Goal: Task Accomplishment & Management: Manage account settings

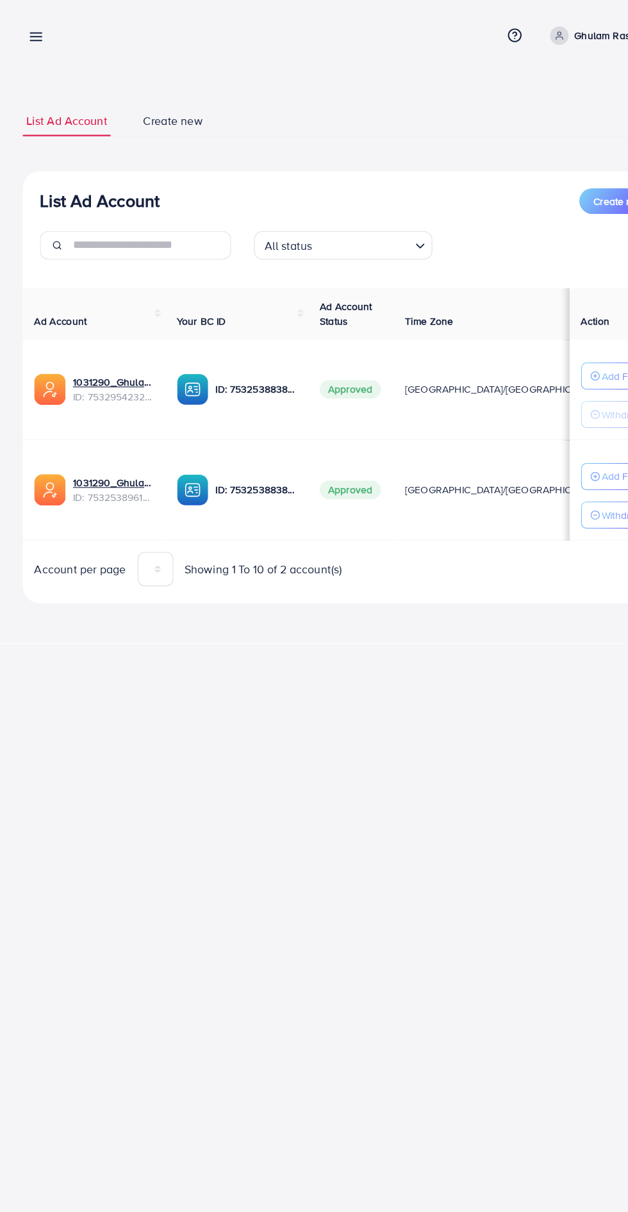
scroll to position [0, 23]
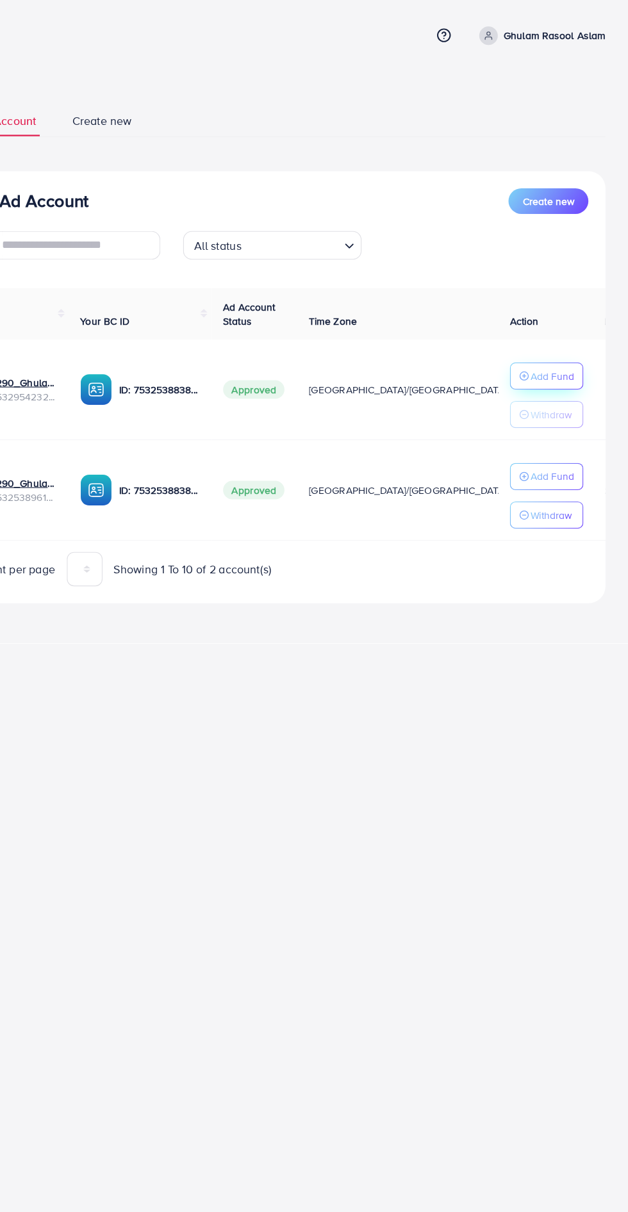
click at [534, 338] on line "button" at bounding box center [534, 338] width 3 height 0
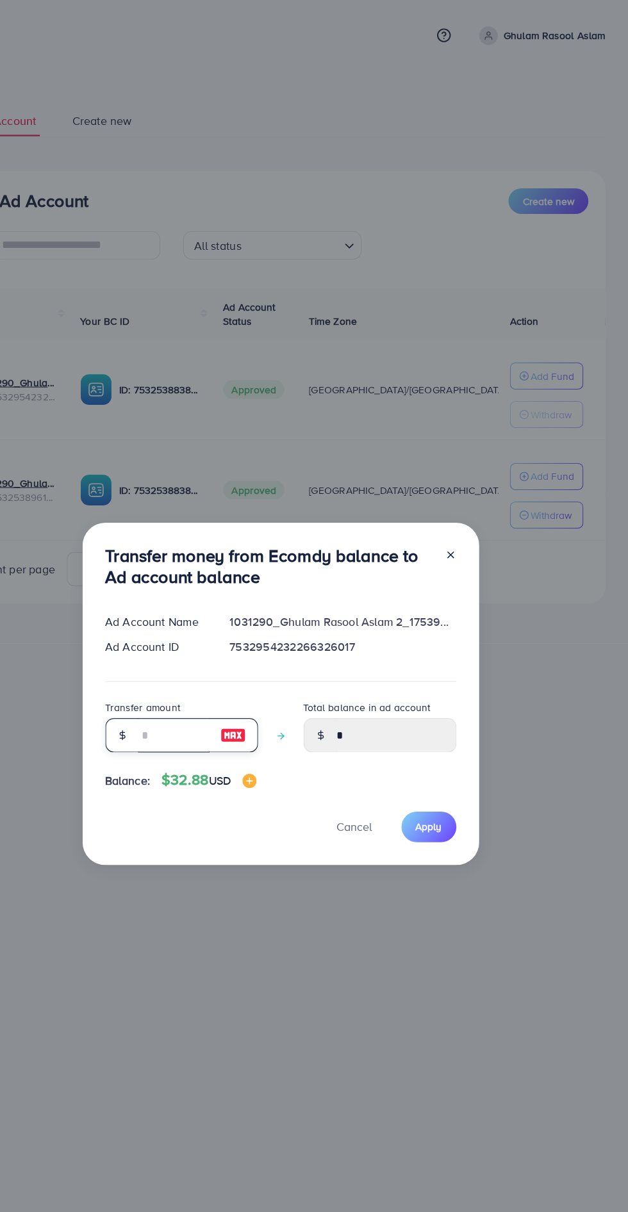
click at [209, 652] on input "number" at bounding box center [220, 660] width 64 height 31
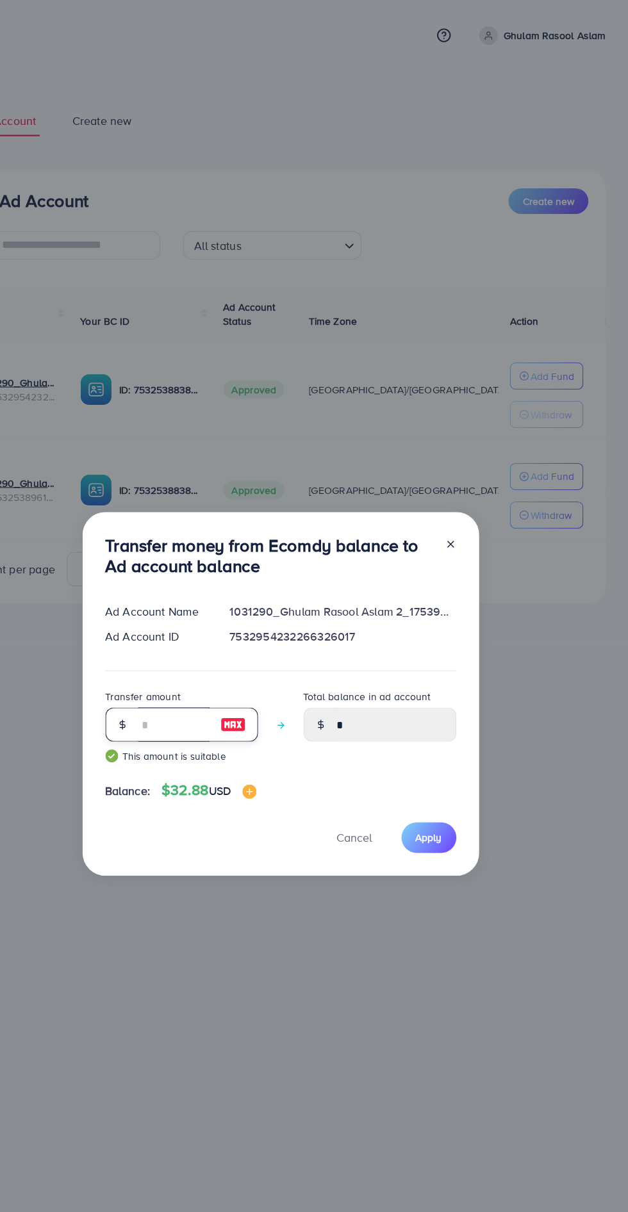
scroll to position [17, 0]
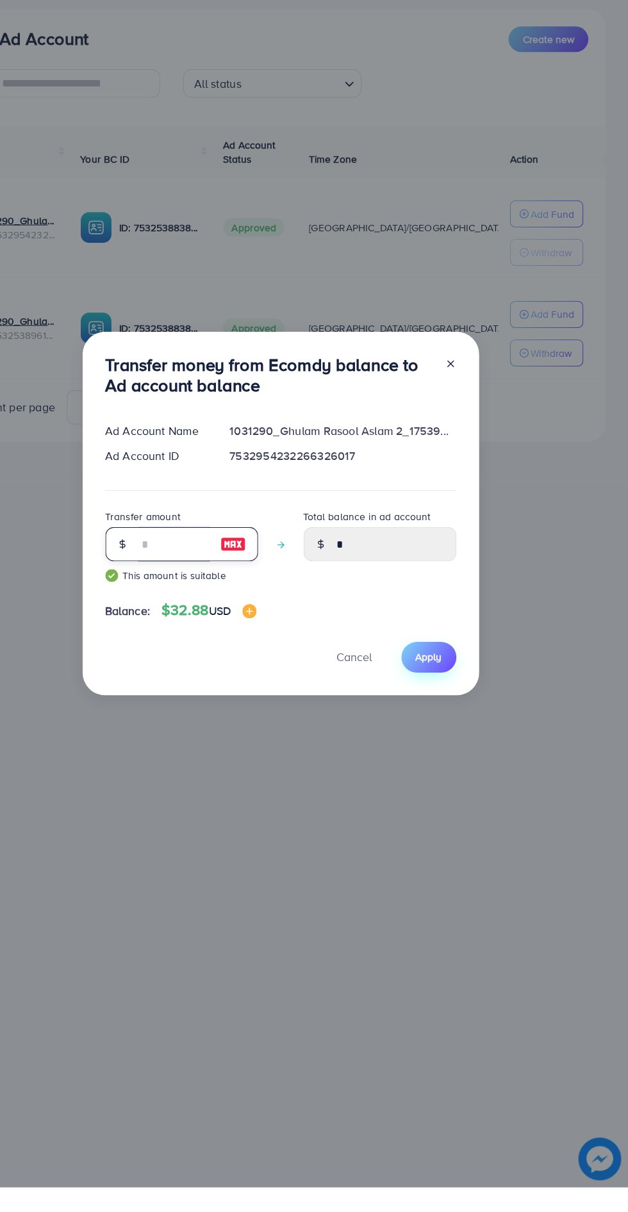
type input "**"
click at [446, 734] on span "Apply" at bounding box center [449, 735] width 24 height 13
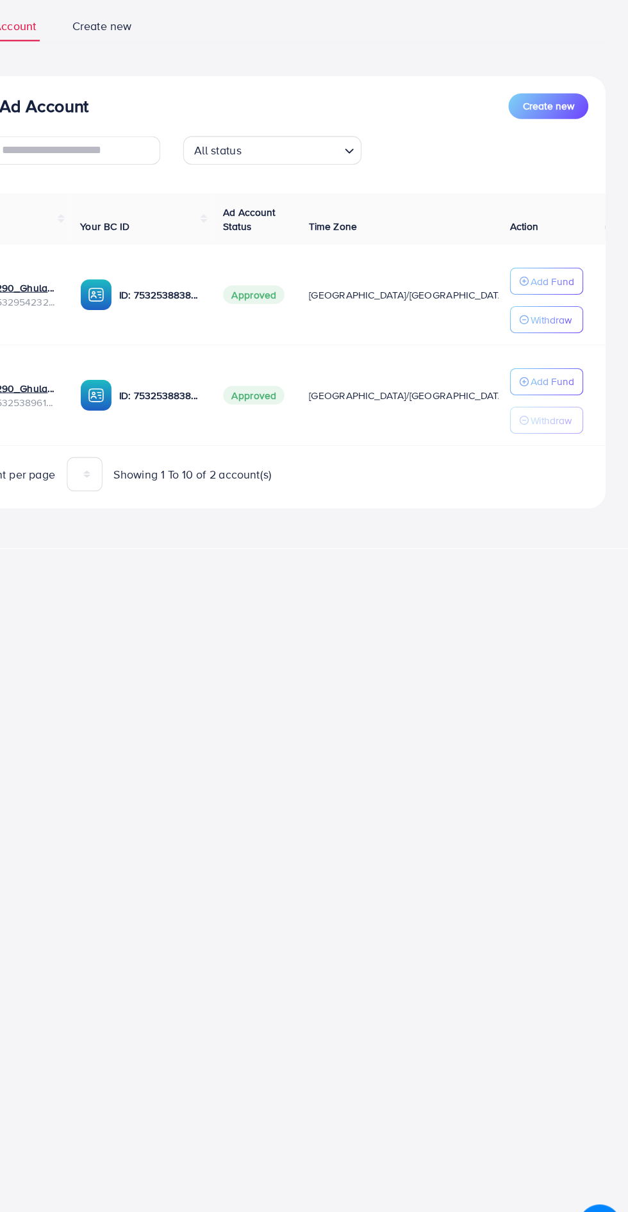
scroll to position [0, 21]
click at [550, 401] on td "Add Fund Withdraw" at bounding box center [559, 440] width 96 height 90
click at [546, 399] on td "Add Fund Withdraw" at bounding box center [559, 440] width 96 height 90
click at [534, 372] on line "button" at bounding box center [534, 372] width 3 height 0
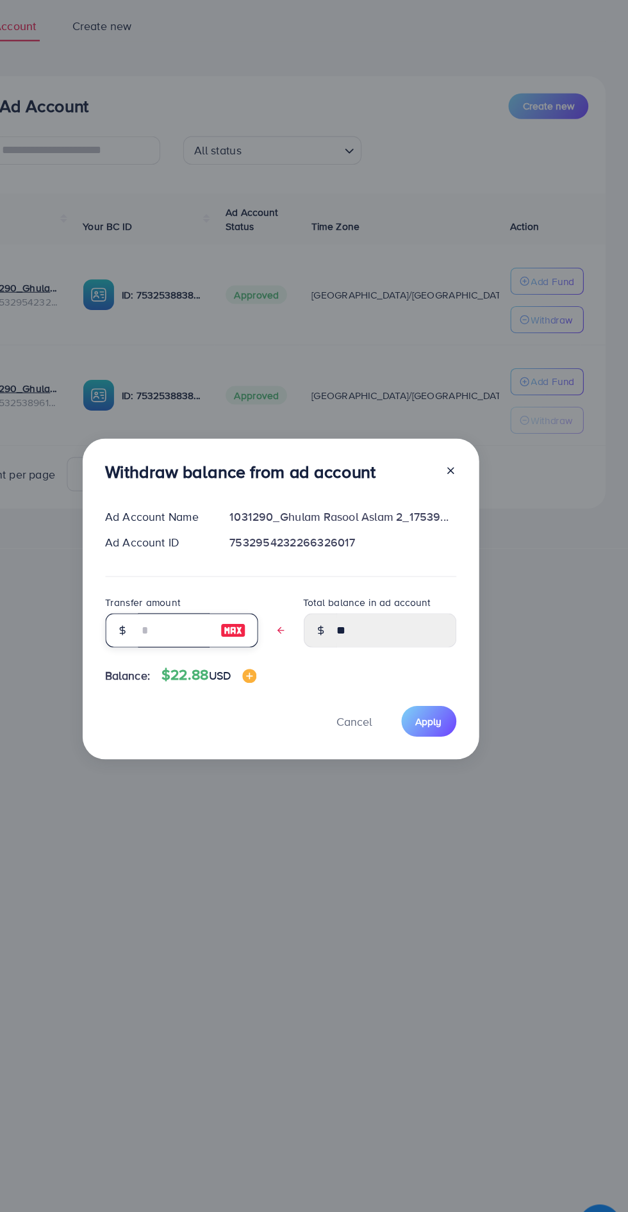
click at [215, 660] on input "text" at bounding box center [220, 651] width 64 height 31
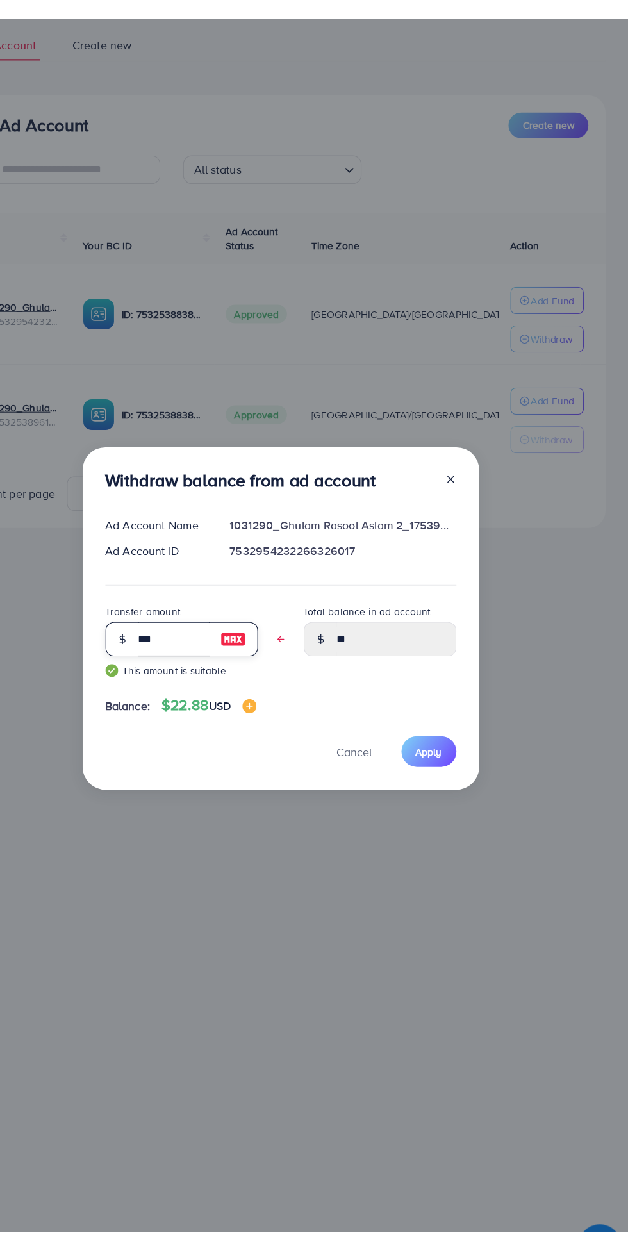
scroll to position [17, 0]
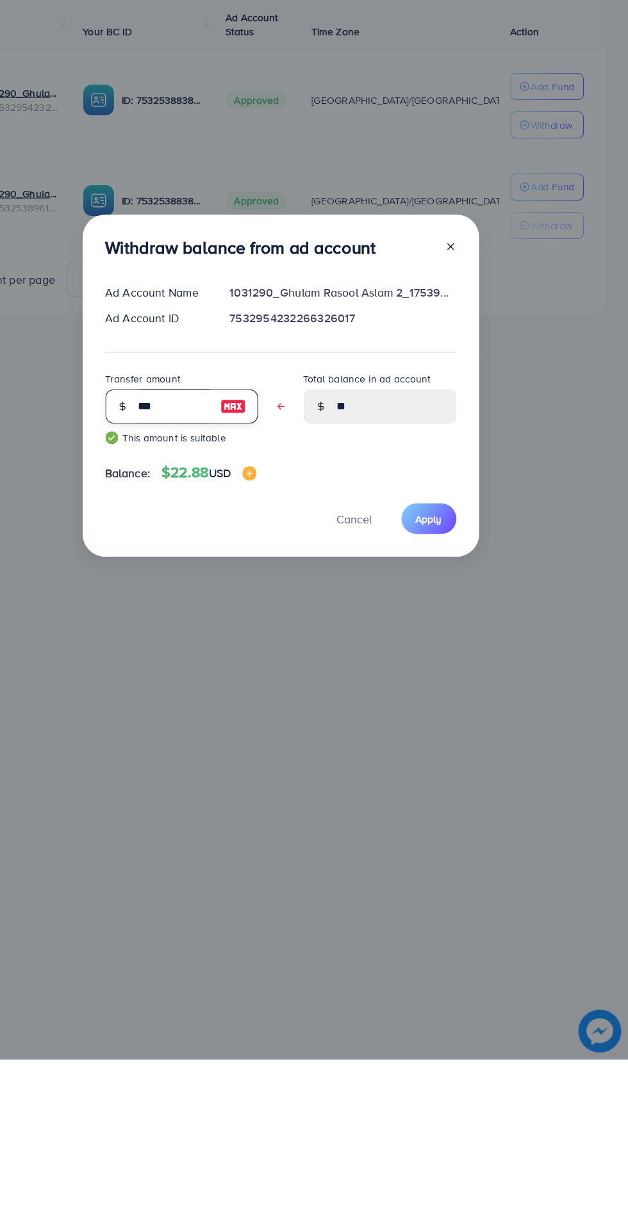
type input "***"
click at [456, 726] on span "Apply" at bounding box center [449, 726] width 24 height 13
